Goal: Information Seeking & Learning: Learn about a topic

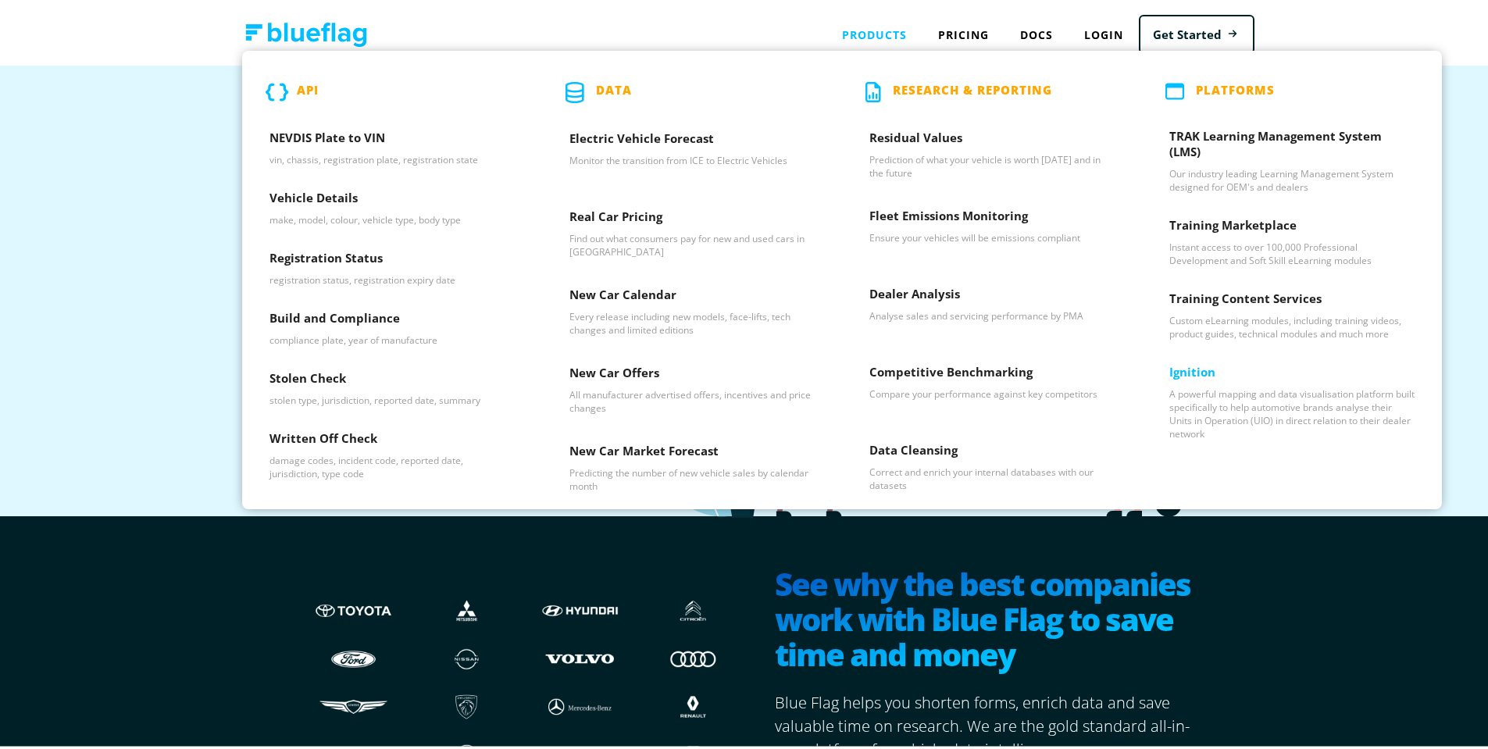
click at [1219, 366] on h3 "Ignition" at bounding box center [1291, 372] width 245 height 23
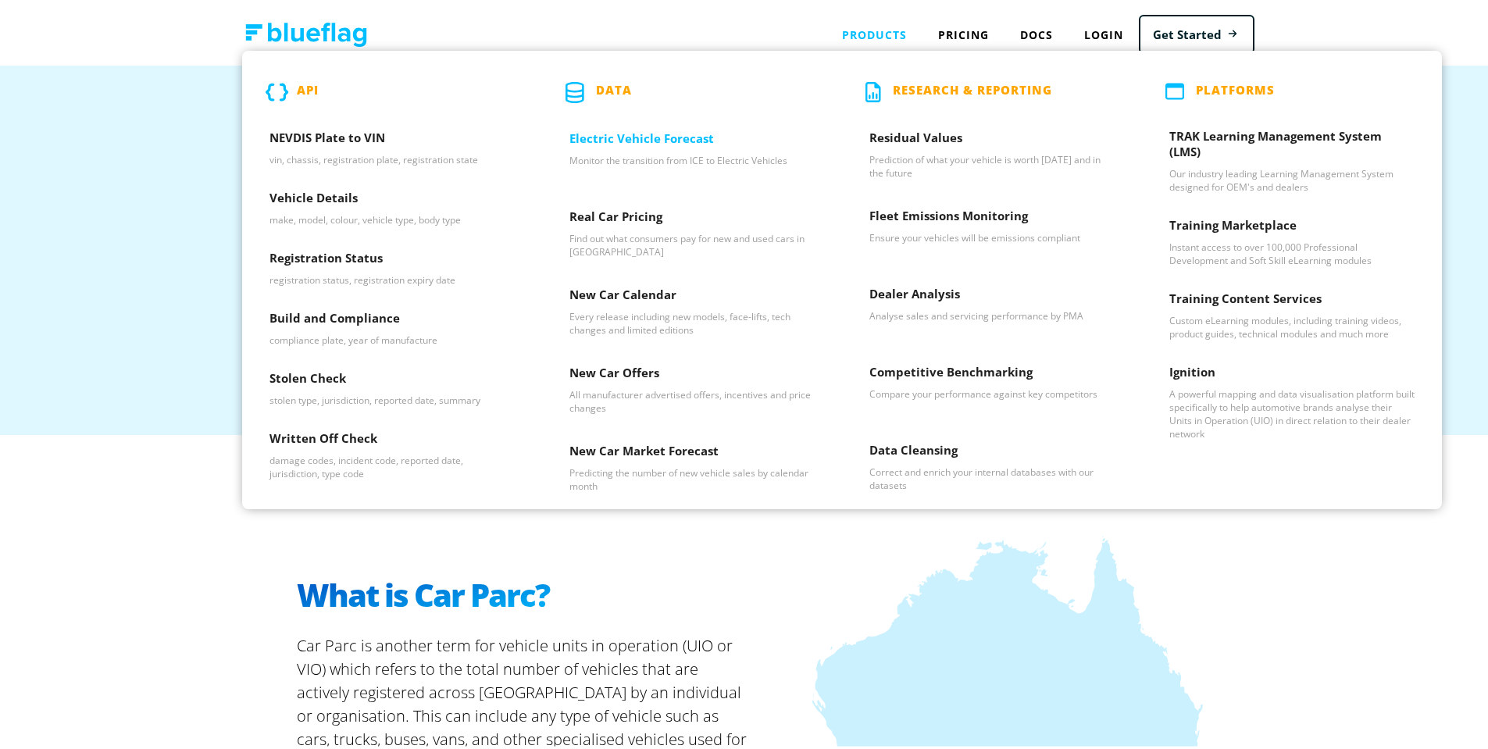
click at [670, 138] on h3 "Electric Vehicle Forecast" at bounding box center [692, 138] width 245 height 23
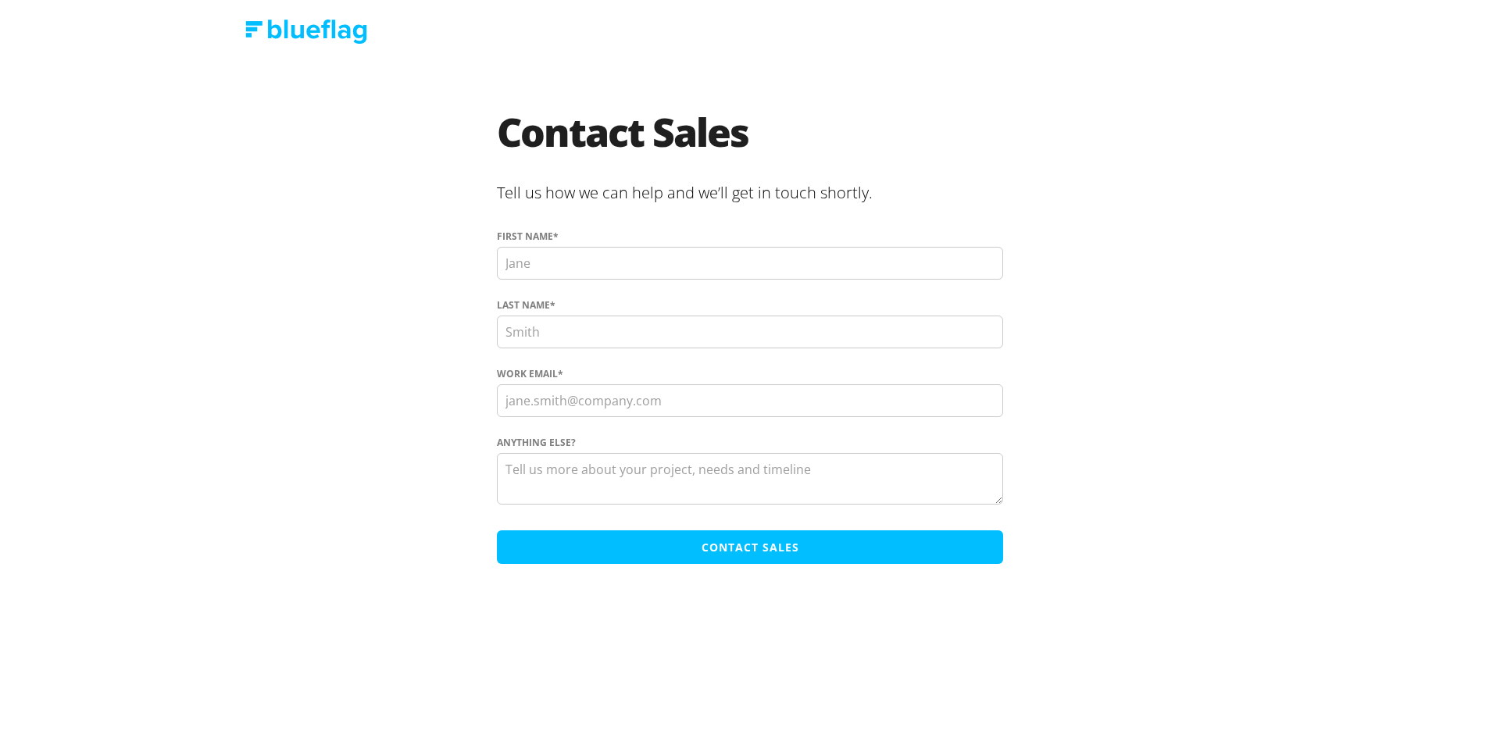
click at [354, 28] on img at bounding box center [306, 32] width 122 height 24
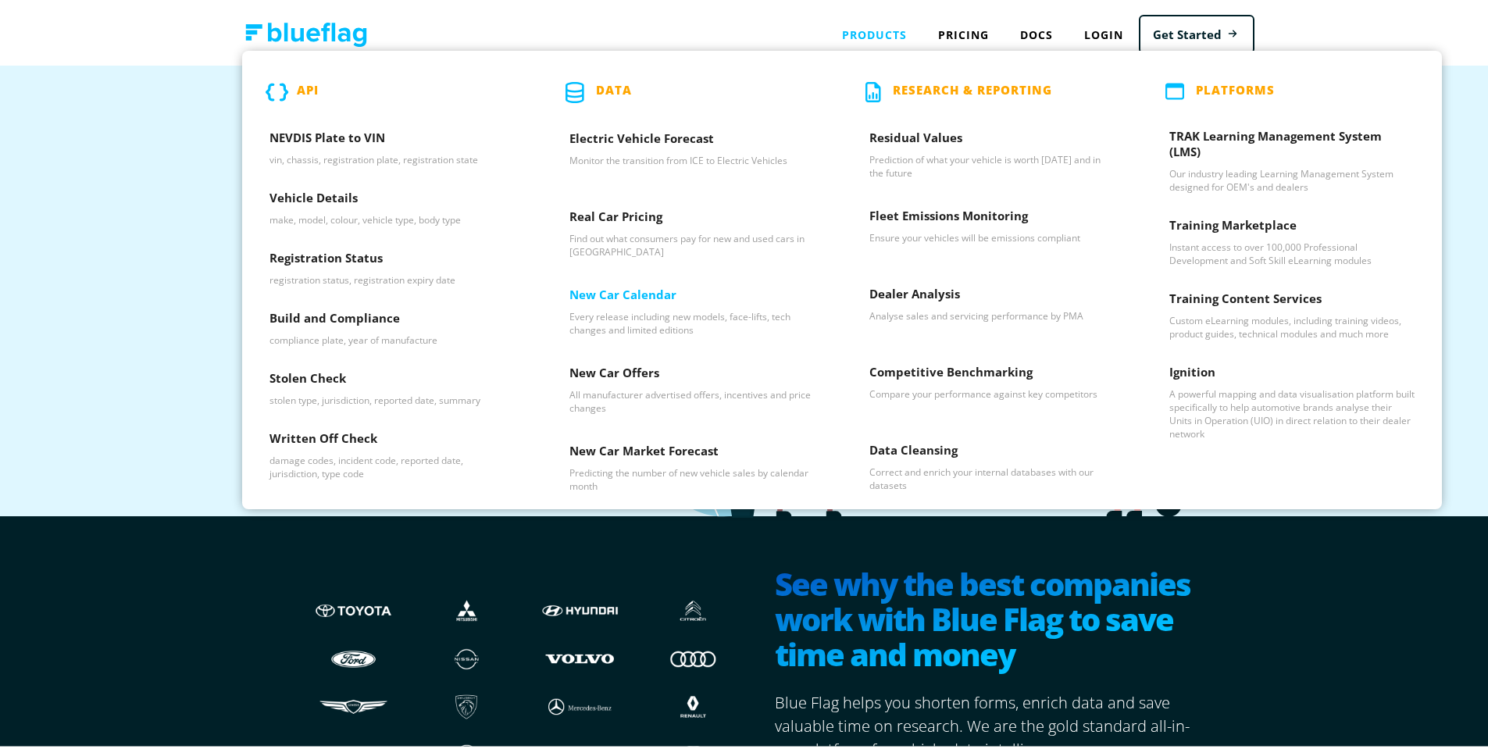
click at [624, 292] on h3 "New Car Calendar" at bounding box center [692, 295] width 245 height 23
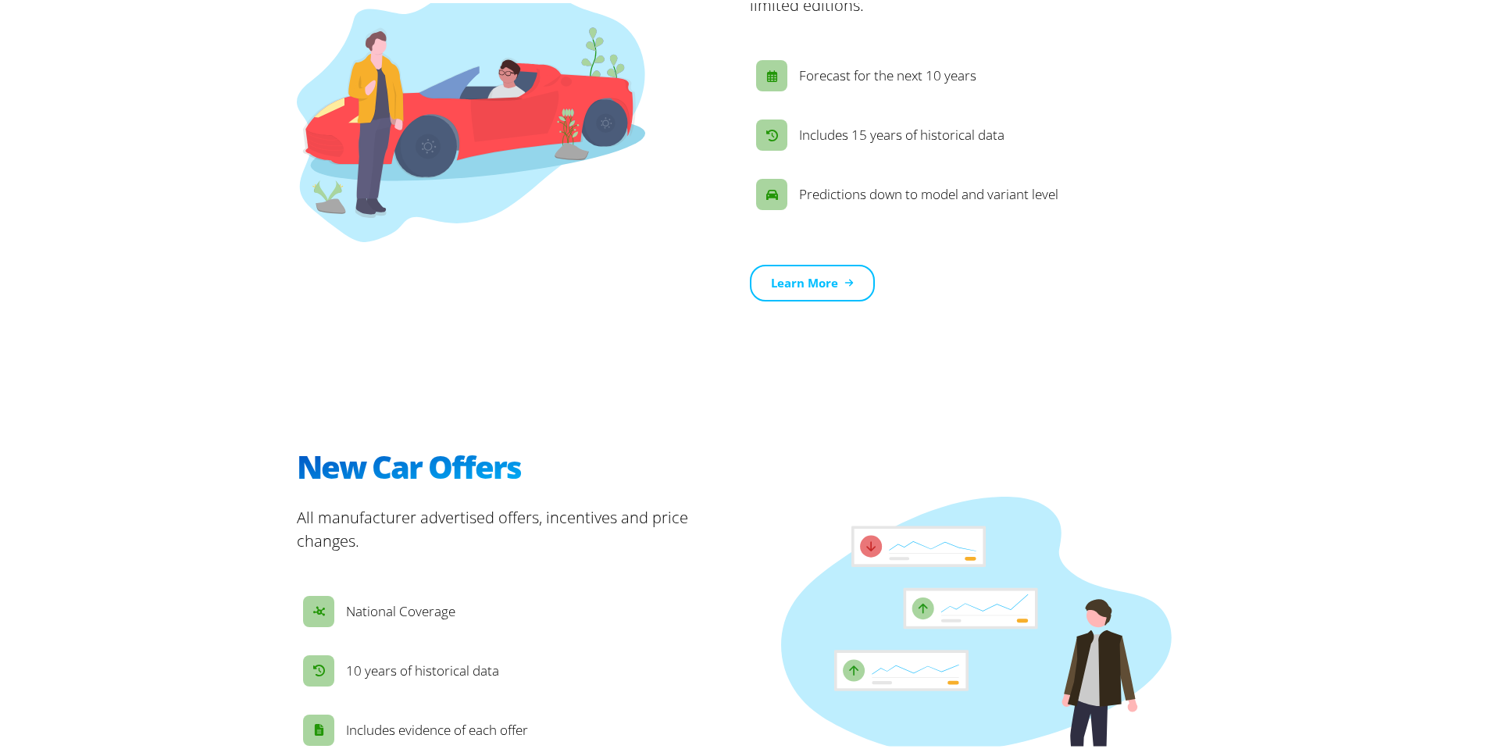
scroll to position [1406, 0]
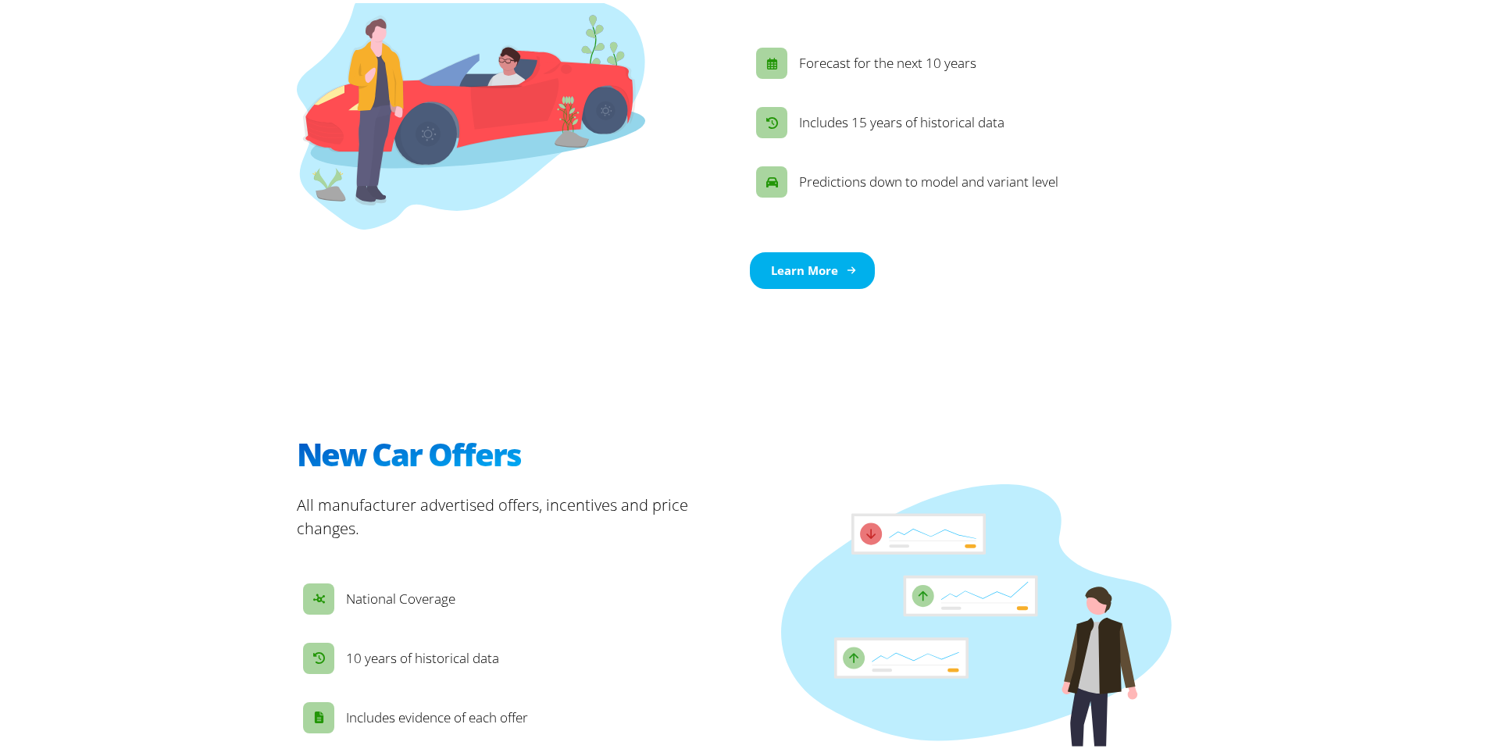
click at [758, 271] on link "Learn More" at bounding box center [812, 267] width 125 height 37
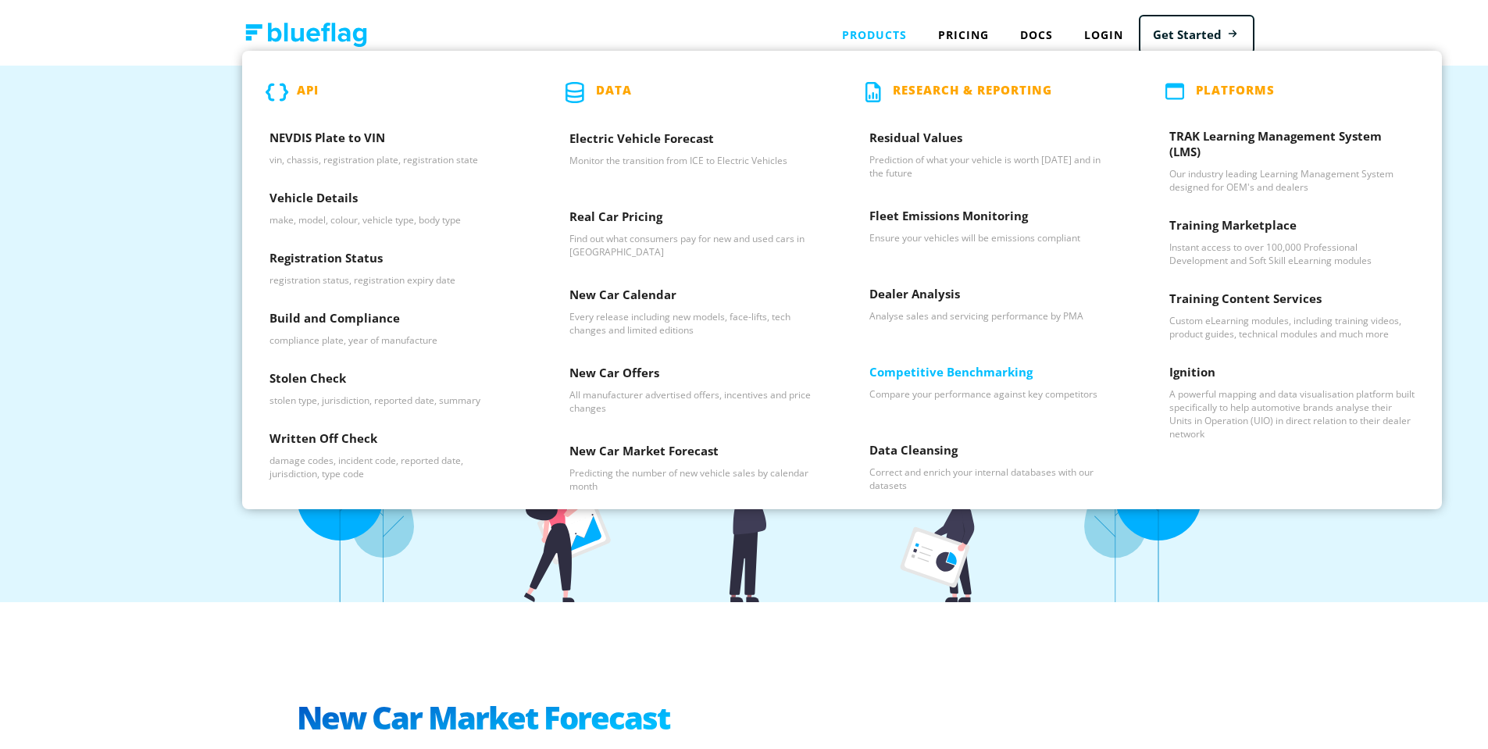
click at [895, 381] on h3 "Competitive Benchmarking" at bounding box center [992, 372] width 245 height 23
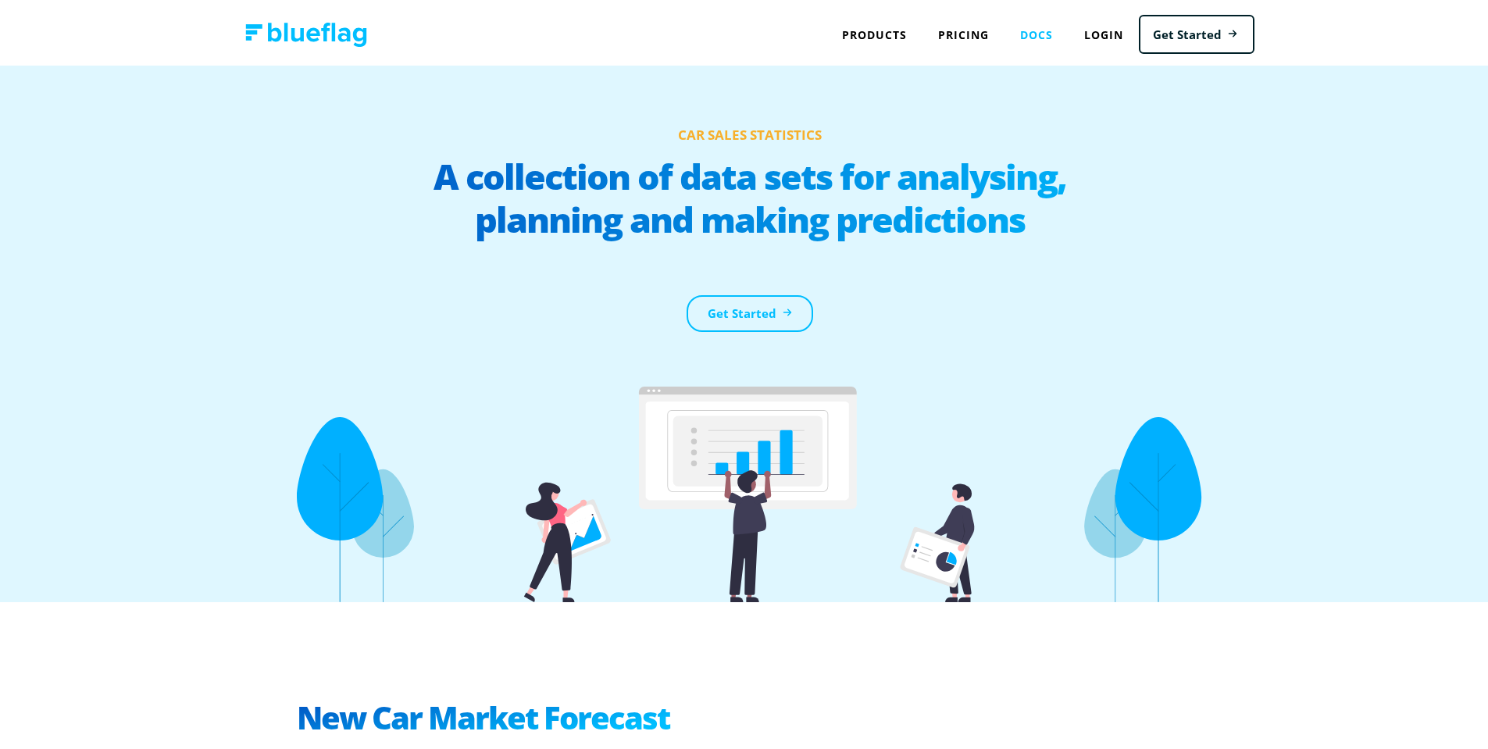
click at [1041, 35] on link "Docs" at bounding box center [1037, 32] width 64 height 32
